Goal: Navigation & Orientation: Find specific page/section

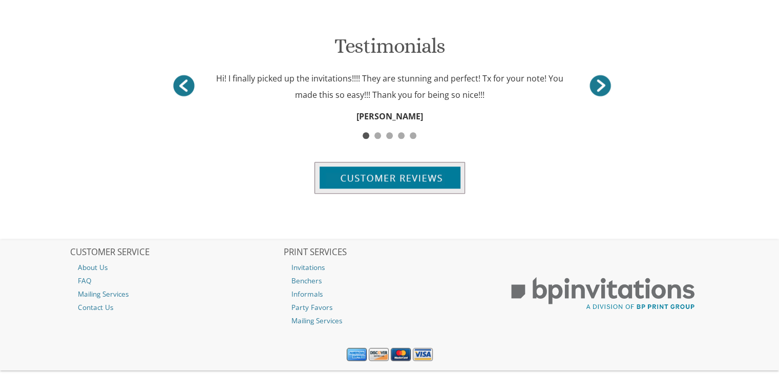
scroll to position [519, 0]
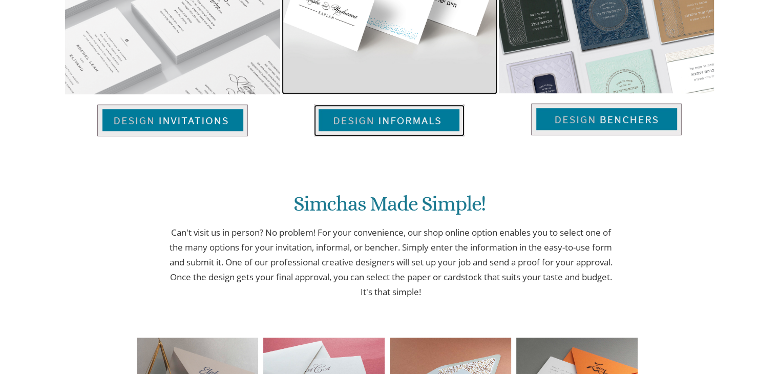
click at [399, 136] on img at bounding box center [389, 120] width 151 height 32
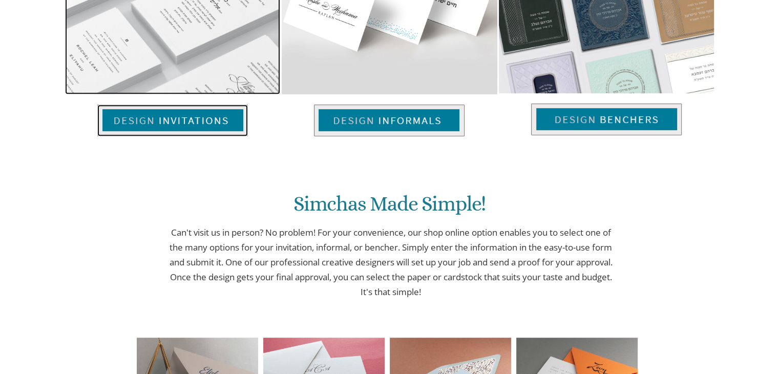
click at [224, 133] on img at bounding box center [172, 120] width 151 height 32
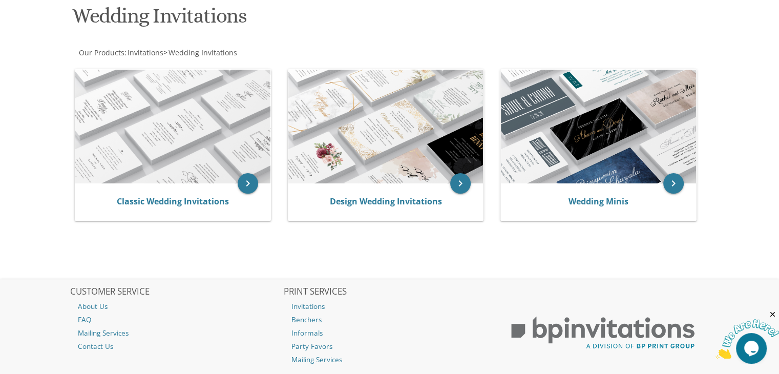
scroll to position [193, 0]
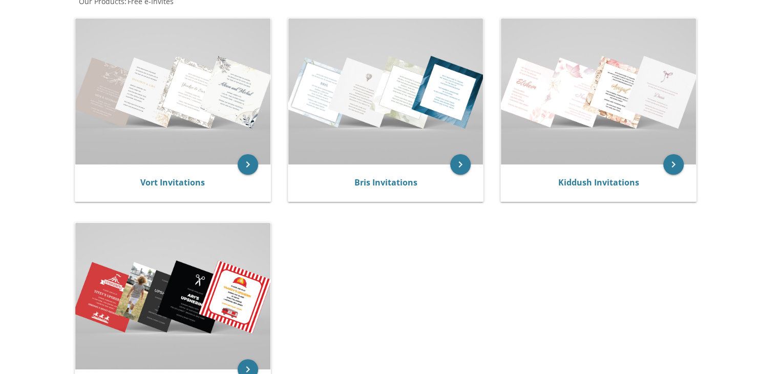
scroll to position [211, 0]
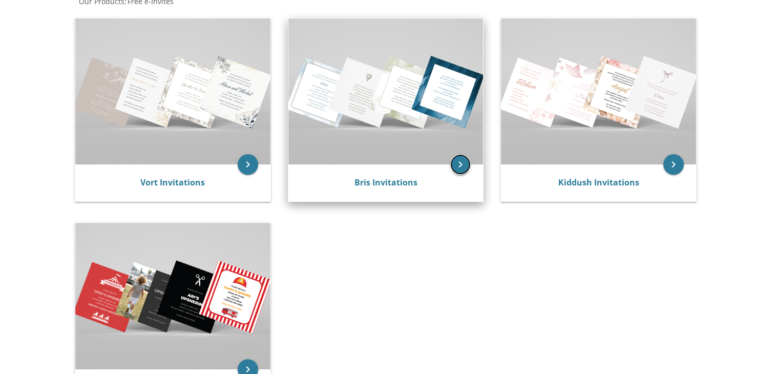
click at [457, 171] on icon "keyboard_arrow_right" at bounding box center [460, 164] width 20 height 20
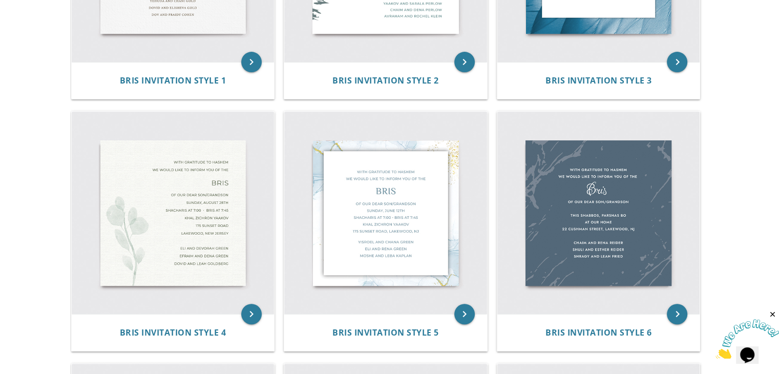
scroll to position [350, 0]
